Goal: Register for event/course

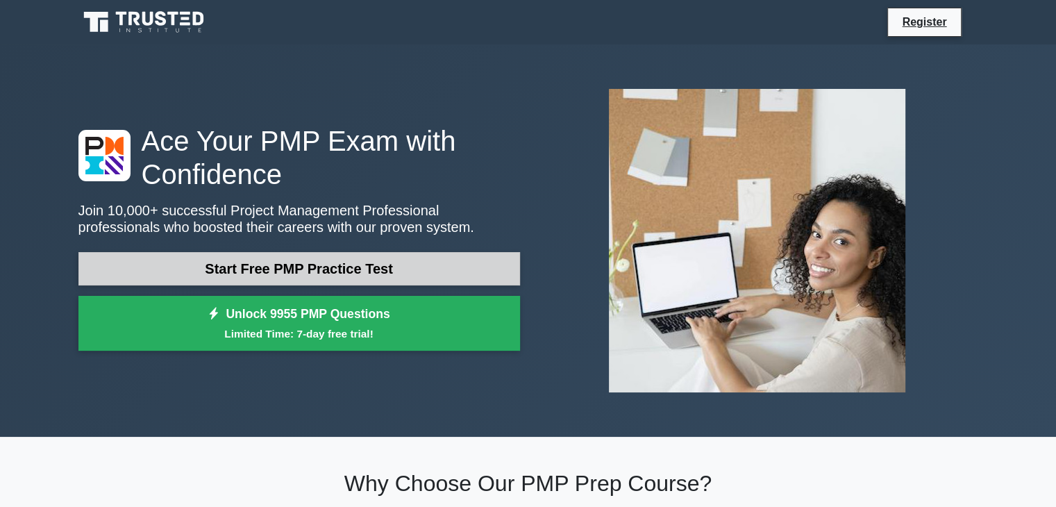
click at [367, 269] on link "Start Free PMP Practice Test" at bounding box center [299, 268] width 442 height 33
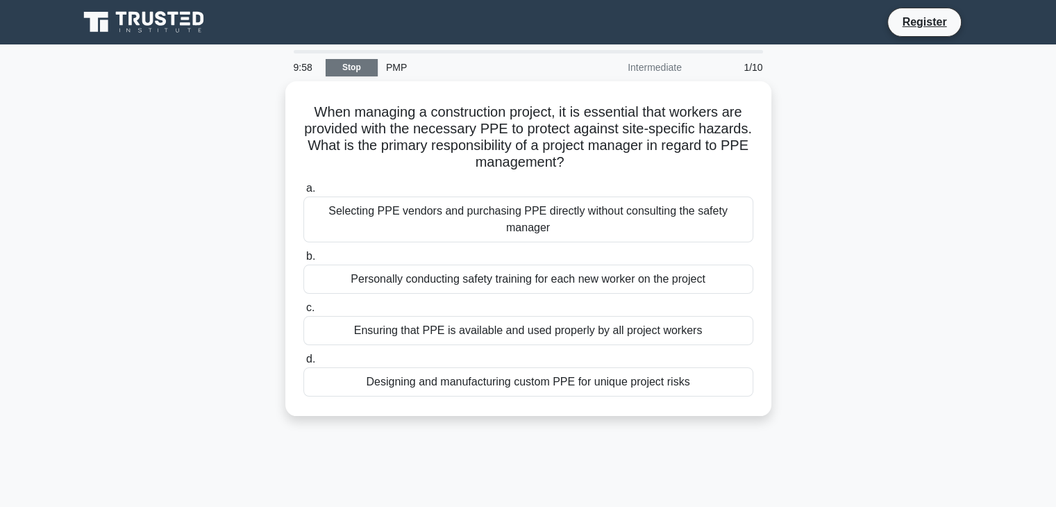
click at [353, 59] on link "Stop" at bounding box center [352, 67] width 52 height 17
